Goal: Find contact information: Find contact information

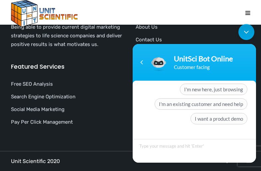
scroll to position [2449, 0]
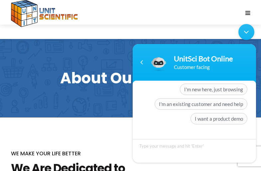
scroll to position [2562, 0]
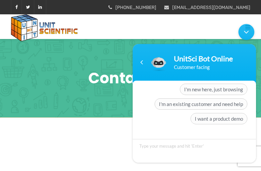
scroll to position [833, 0]
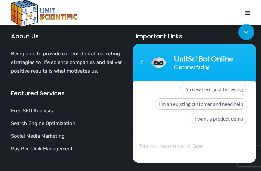
type textarea "Lo, Ip dolo si Amet, con A’e sed DOE te Incidid Utlabo. Et dolo magnaaliq en ad…"
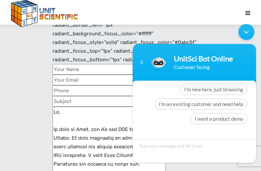
scroll to position [249, 0]
